Goal: Task Accomplishment & Management: Use online tool/utility

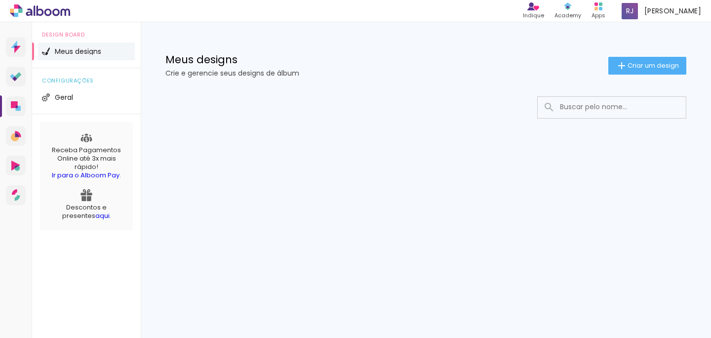
click at [20, 8] on icon at bounding box center [20, 6] width 4 height 4
click at [628, 69] on span "Criar um design" at bounding box center [653, 65] width 51 height 6
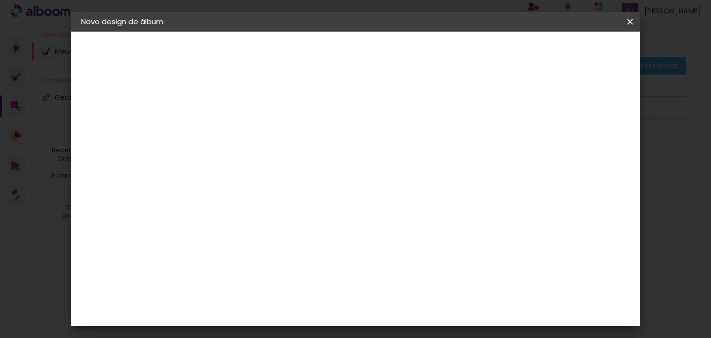
click at [630, 21] on iron-icon at bounding box center [630, 22] width 12 height 10
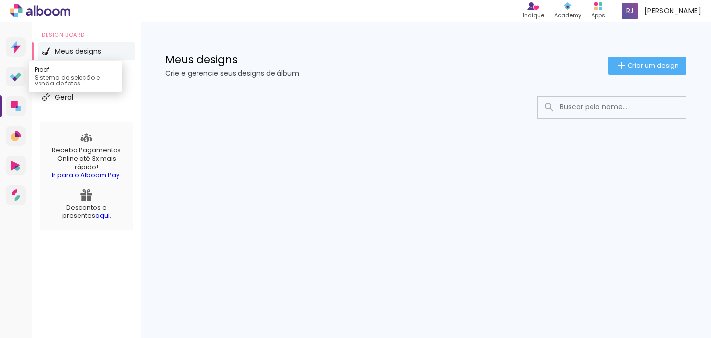
click at [25, 75] on link "Proof Sistema de seleção e venda de fotos" at bounding box center [16, 77] width 20 height 20
